Goal: Task Accomplishment & Management: Manage account settings

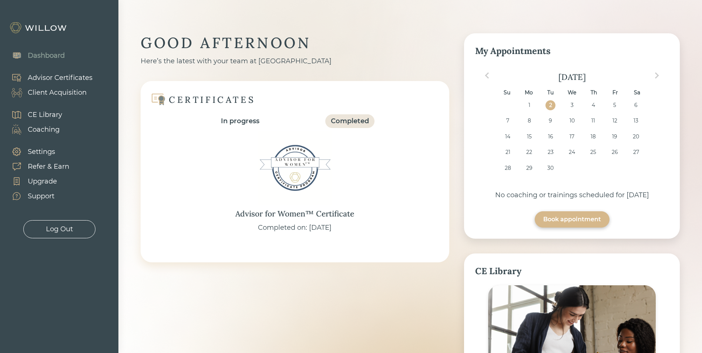
click at [67, 93] on div "Client Acquisition" at bounding box center [57, 93] width 59 height 10
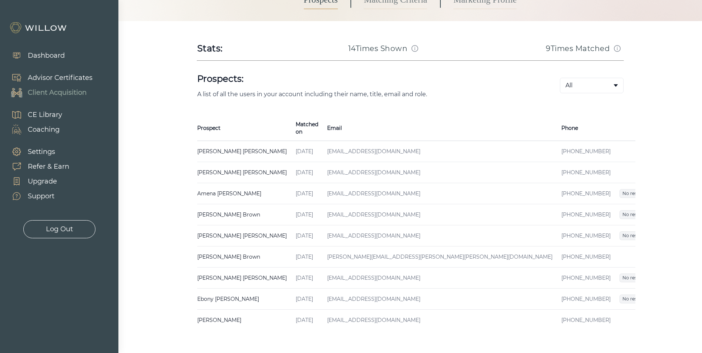
scroll to position [111, 0]
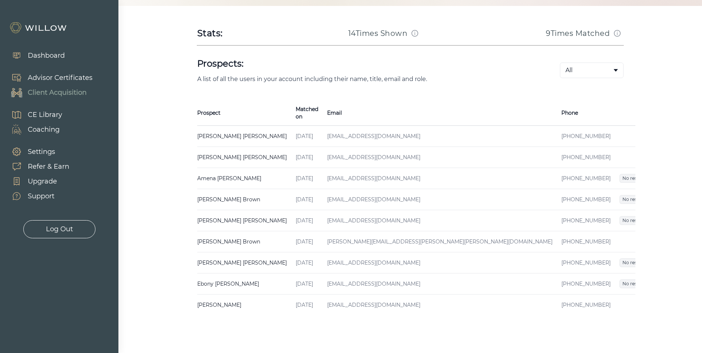
click at [647, 153] on span "Received" at bounding box center [660, 157] width 26 height 9
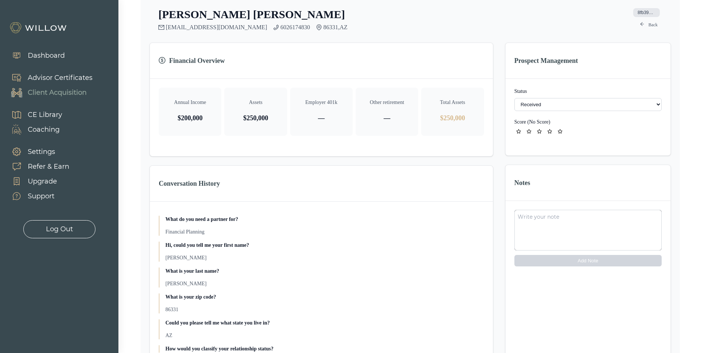
scroll to position [148, 0]
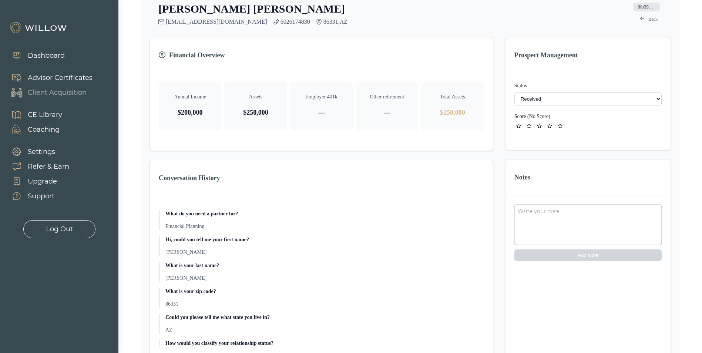
click at [565, 100] on select "- Not ready to move forward No response received Received Won (Matched) Bad lea…" at bounding box center [587, 98] width 147 height 13
select select "2"
click at [502, 161] on div "[PERSON_NAME] [PERSON_NAME][EMAIL_ADDRESS][DOMAIN_NAME] 6026174830 86331 , AZ 8…" at bounding box center [409, 184] width 521 height 365
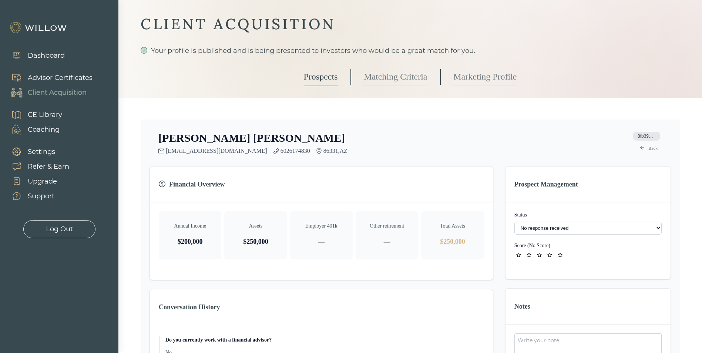
scroll to position [0, 0]
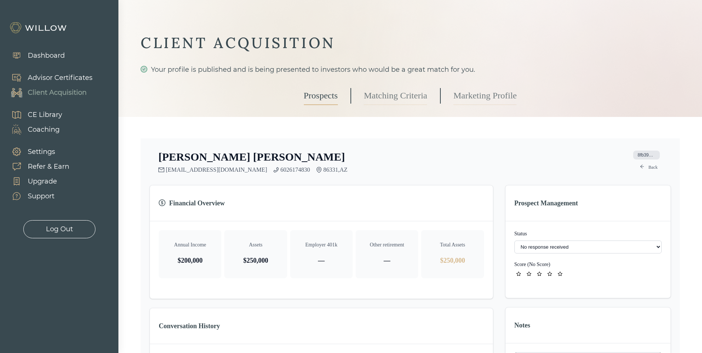
click at [377, 95] on link "Matching Criteria" at bounding box center [395, 96] width 63 height 18
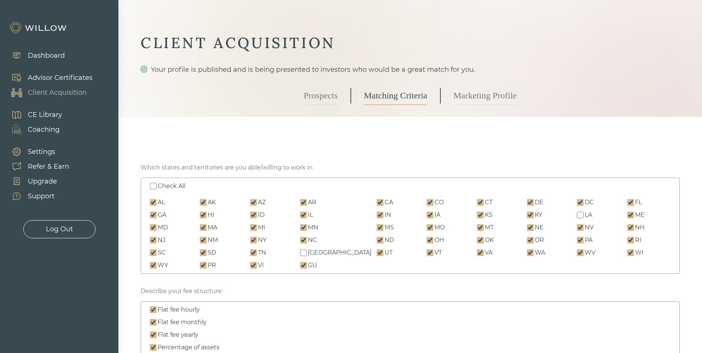
click at [327, 96] on link "Prospects" at bounding box center [321, 96] width 34 height 18
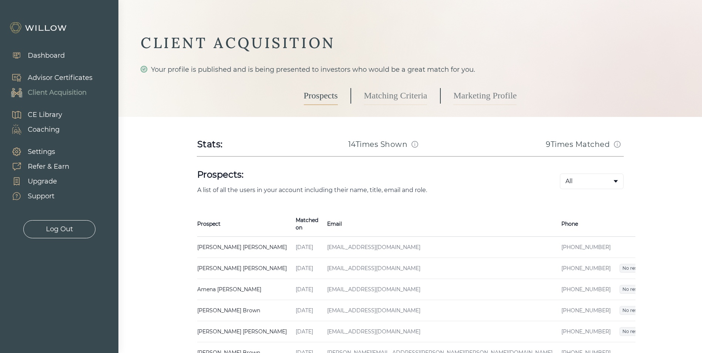
click at [647, 243] on span "Received" at bounding box center [660, 247] width 26 height 9
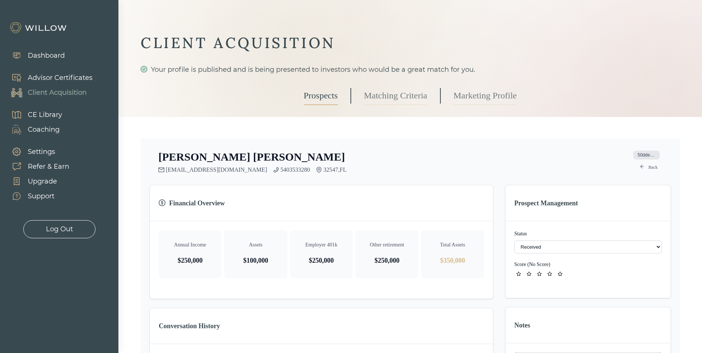
click at [574, 248] on select "- Not ready to move forward No response received Received Won (Matched) Bad lea…" at bounding box center [587, 246] width 147 height 13
select select "2"
click at [440, 144] on div "[PERSON_NAME] [EMAIL_ADDRESS][DOMAIN_NAME] 5403533280 32547 , FL 50dde7e6-c1bc-…" at bounding box center [410, 332] width 539 height 389
click at [652, 167] on link "Back" at bounding box center [648, 167] width 27 height 9
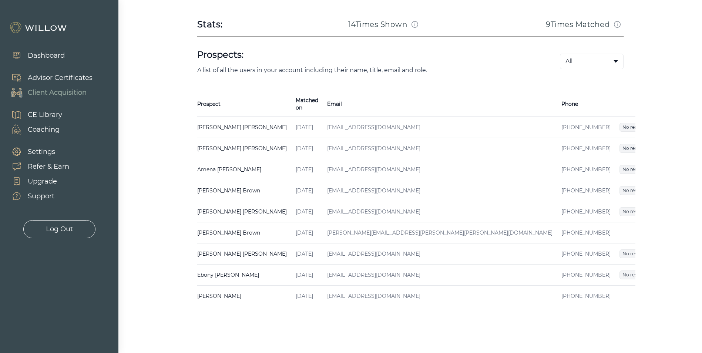
scroll to position [125, 0]
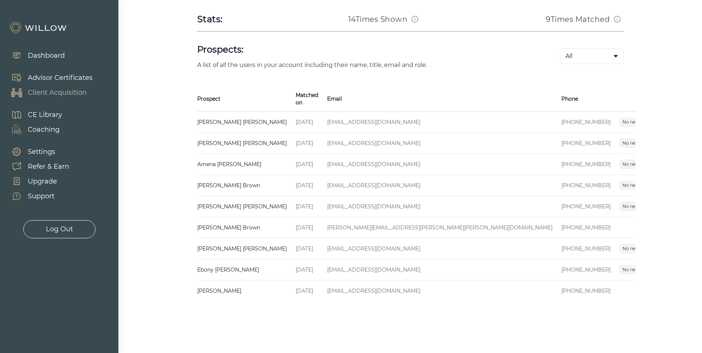
click at [641, 223] on span "Did not win" at bounding box center [657, 227] width 32 height 9
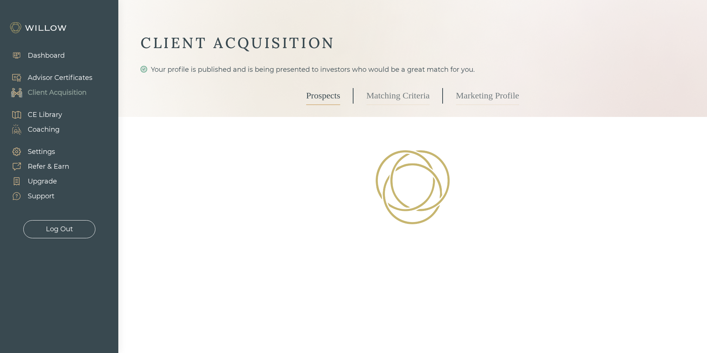
select select "10"
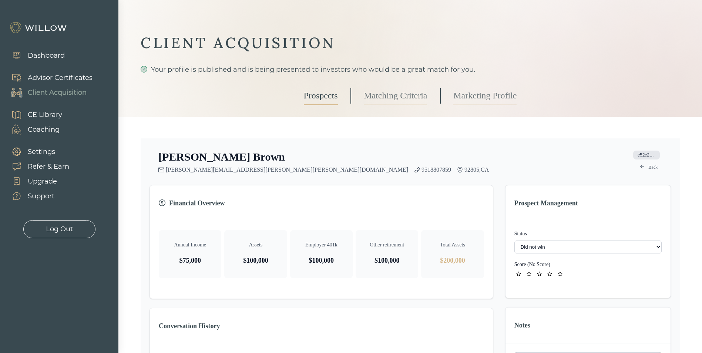
click at [561, 246] on select "- Not ready to move forward No response received Received Won (Matched) Bad lea…" at bounding box center [587, 246] width 147 height 13
click at [561, 245] on select "- Not ready to move forward No response received Received Won (Matched) Bad lea…" at bounding box center [587, 246] width 147 height 13
click at [422, 170] on div "[PERSON_NAME] [PERSON_NAME][EMAIL_ADDRESS][PERSON_NAME][DOMAIN_NAME] 9518807859…" at bounding box center [409, 161] width 521 height 23
click at [48, 53] on div "Dashboard" at bounding box center [46, 56] width 37 height 10
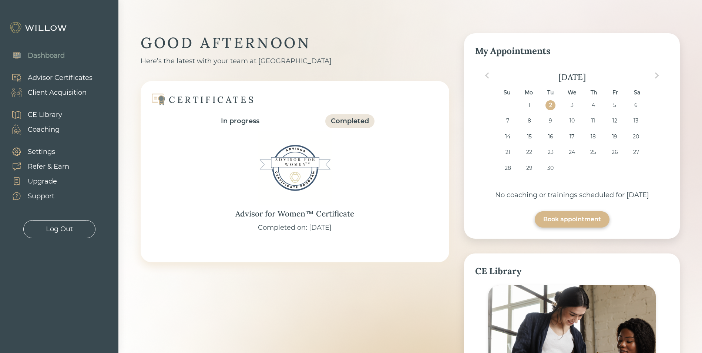
click at [41, 178] on div "Upgrade" at bounding box center [42, 181] width 29 height 10
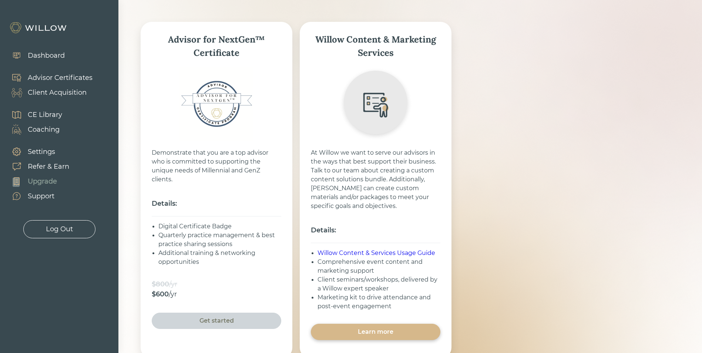
scroll to position [111, 0]
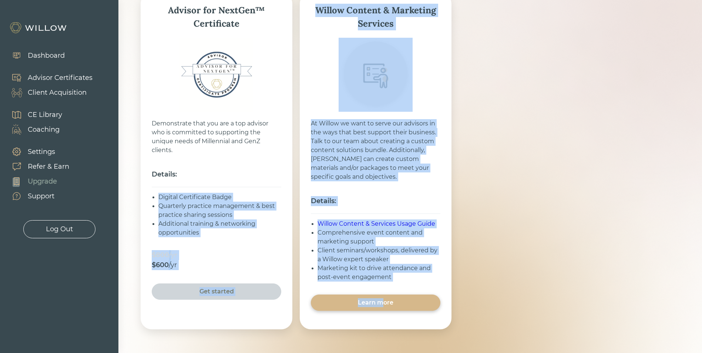
drag, startPoint x: 384, startPoint y: 306, endPoint x: 268, endPoint y: 191, distance: 163.2
click at [268, 191] on div "Advisor for NextGen™ Certificate Demonstrate that you are a top advisor who is …" at bounding box center [410, 161] width 539 height 337
drag, startPoint x: 268, startPoint y: 191, endPoint x: 265, endPoint y: 149, distance: 41.9
click at [264, 149] on div "Demonstrate that you are a top advisor who is committed to supporting the uniqu…" at bounding box center [216, 137] width 129 height 36
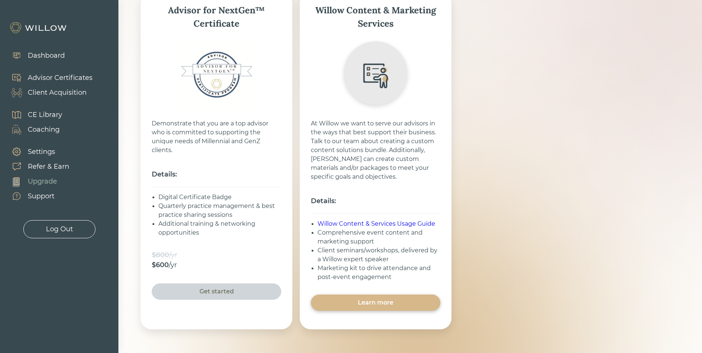
click at [64, 93] on div "Client Acquisition" at bounding box center [57, 93] width 59 height 10
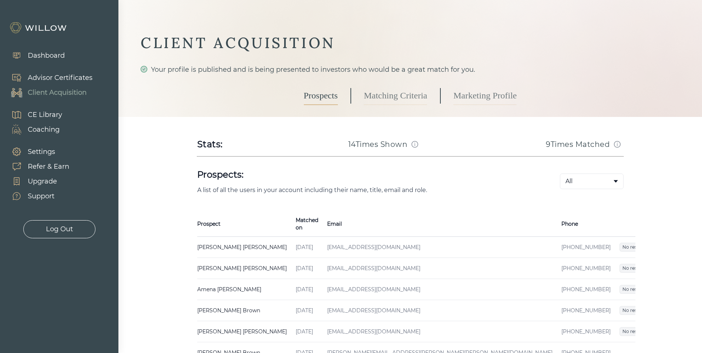
click at [43, 53] on div "Dashboard" at bounding box center [46, 56] width 37 height 10
